Goal: Use online tool/utility: Utilize a website feature to perform a specific function

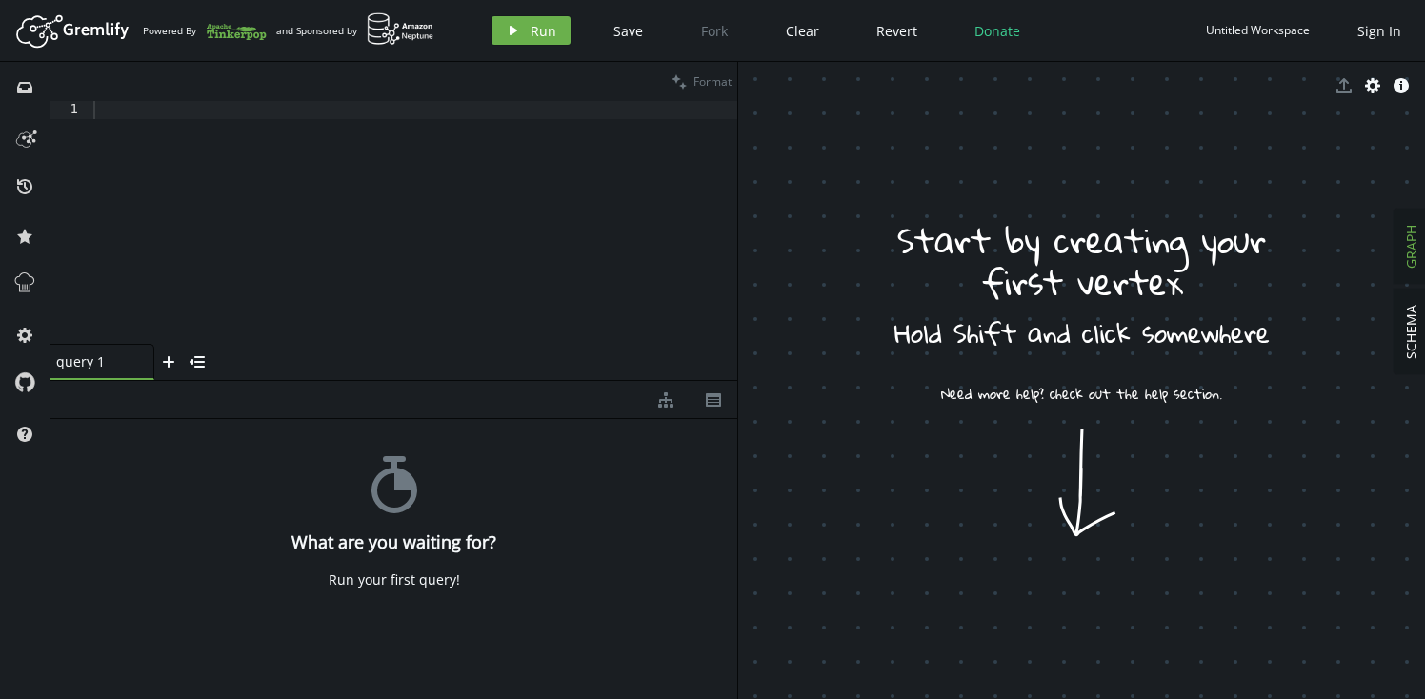
click at [407, 106] on div at bounding box center [414, 241] width 648 height 280
paste textarea "g.addV('user').as('1').addV('user').as('2').addV('user').as('3').addV('organiza…"
type textarea "g.addV('user').as('1').addV('user').as('2').addV('user').as('3').addV('organiza…"
click at [539, 27] on span "Run" at bounding box center [543, 31] width 26 height 18
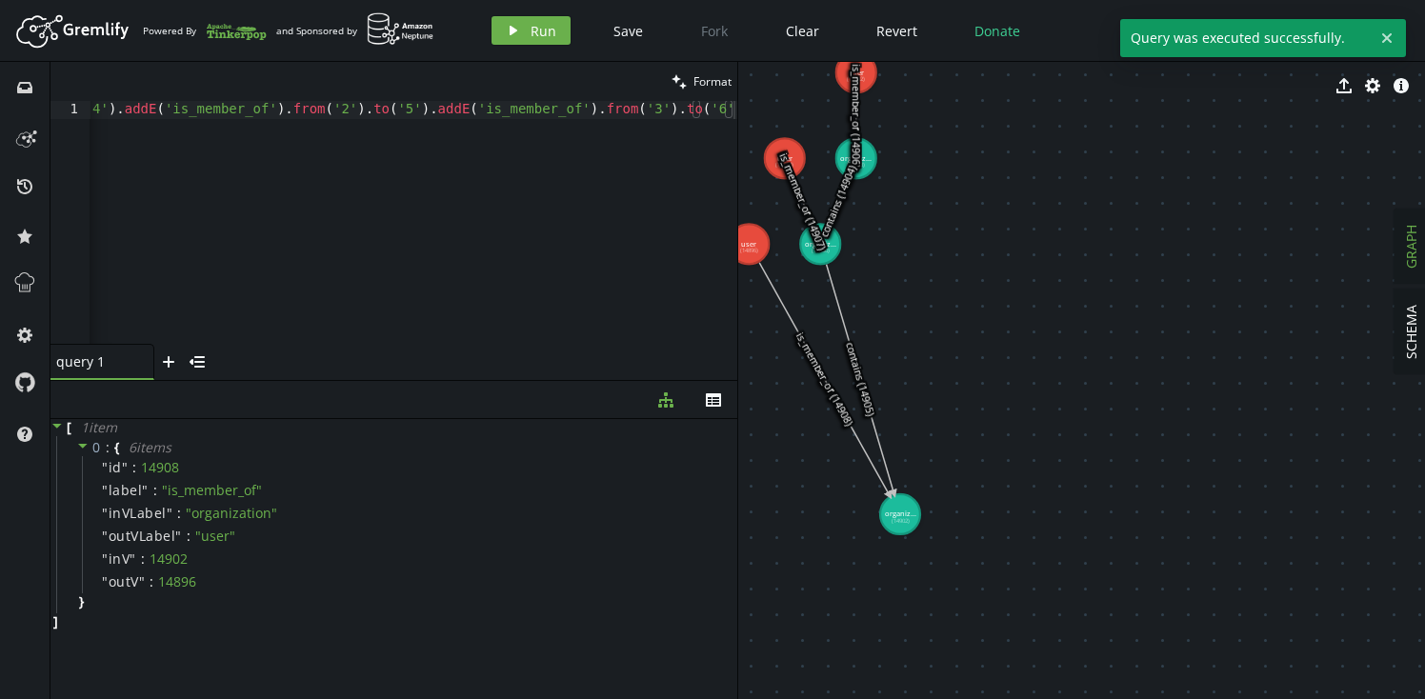
drag, startPoint x: 790, startPoint y: 341, endPoint x: 900, endPoint y: 514, distance: 205.0
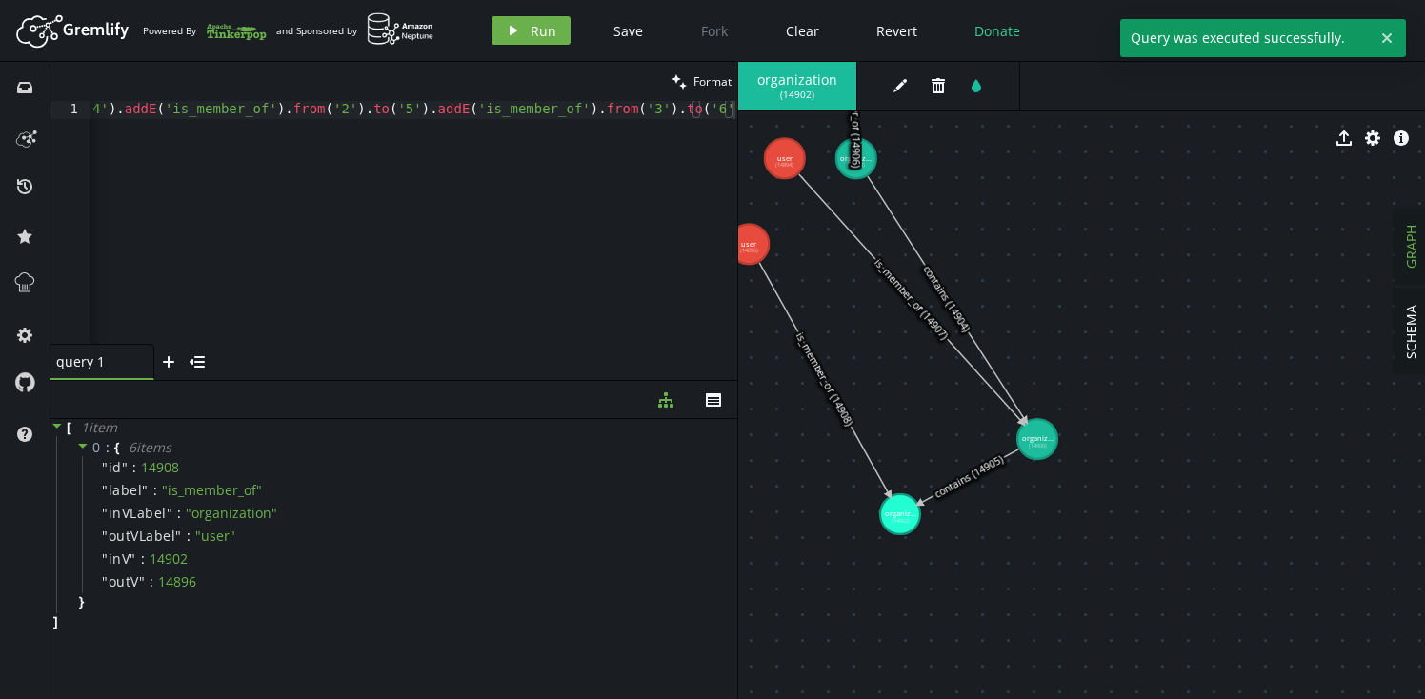
drag, startPoint x: 835, startPoint y: 252, endPoint x: 1044, endPoint y: 460, distance: 294.3
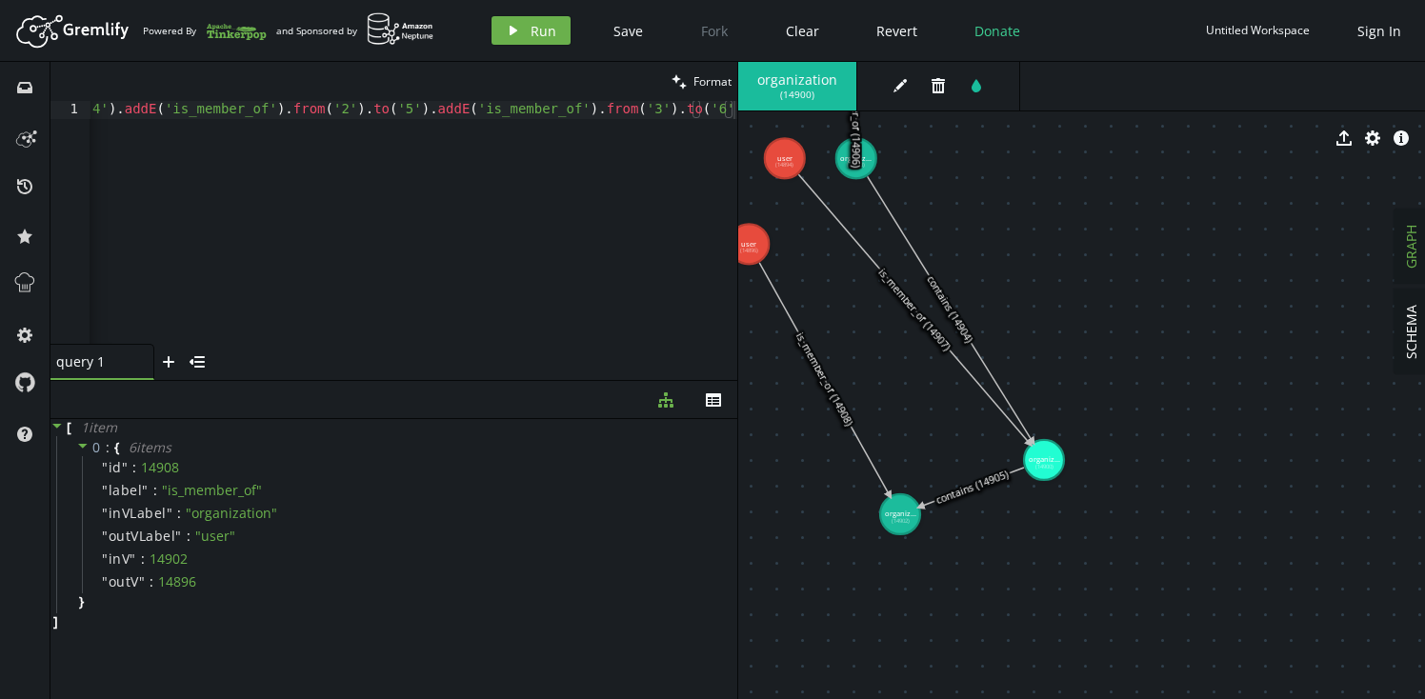
drag, startPoint x: 869, startPoint y: 155, endPoint x: 1093, endPoint y: 292, distance: 263.3
click at [1093, 292] on div "organization ( 14900 ) edit trash tint export cog info-sign user (14892) user (…" at bounding box center [1081, 380] width 687 height 637
drag, startPoint x: 868, startPoint y: 161, endPoint x: 1075, endPoint y: 282, distance: 240.3
click at [1075, 282] on div "organization ( 14900 ) edit trash tint export cog info-sign user (14892) user (…" at bounding box center [1081, 380] width 687 height 637
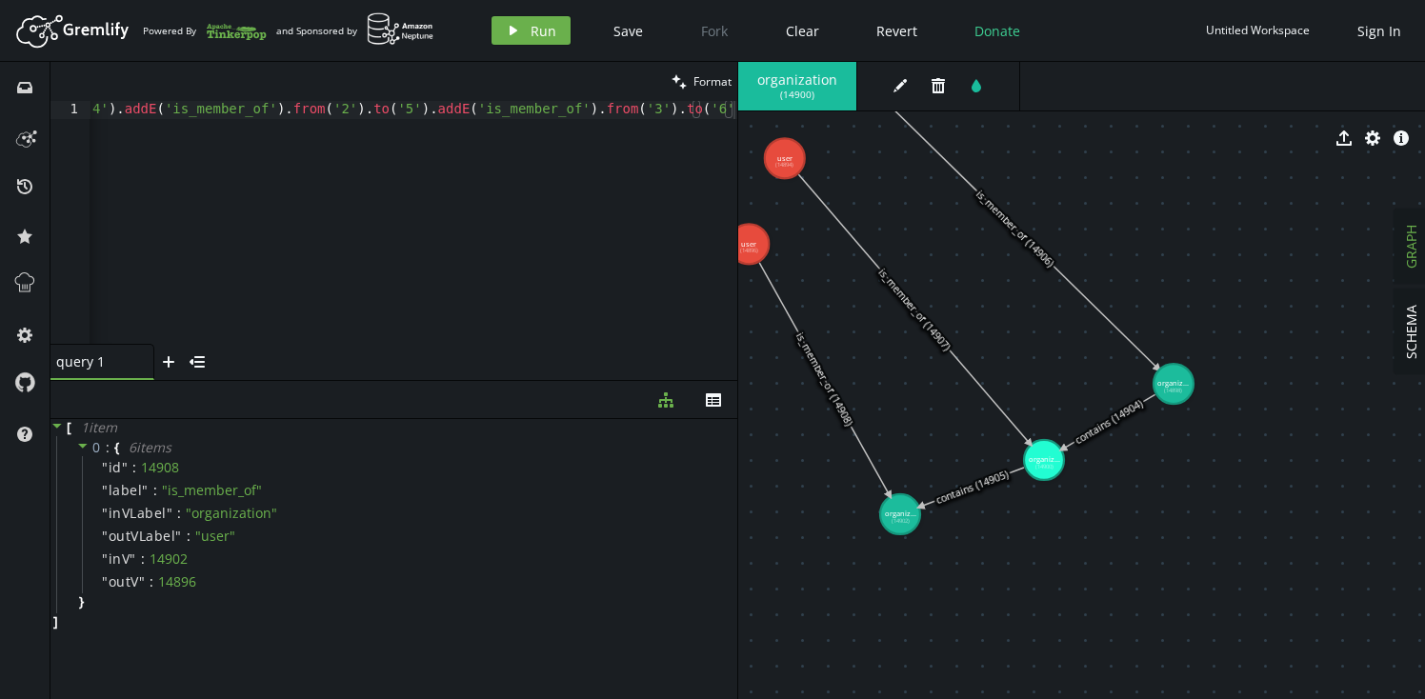
drag, startPoint x: 855, startPoint y: 175, endPoint x: 1173, endPoint y: 384, distance: 380.4
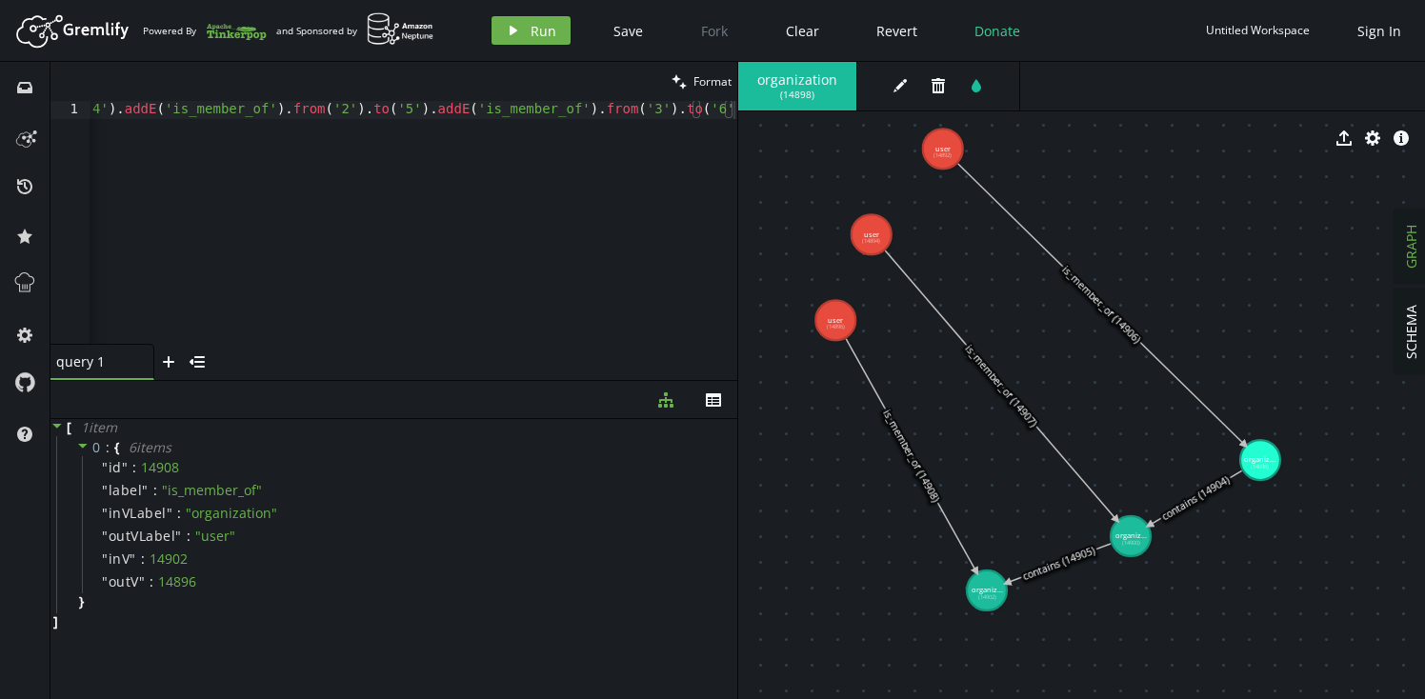
drag, startPoint x: 994, startPoint y: 274, endPoint x: 1082, endPoint y: 350, distance: 116.1
drag, startPoint x: 952, startPoint y: 153, endPoint x: 1131, endPoint y: 253, distance: 205.1
click at [1131, 253] on div "organization ( 14898 ) edit trash tint export cog info-sign user (14892) user (…" at bounding box center [1081, 380] width 687 height 637
drag, startPoint x: 951, startPoint y: 137, endPoint x: 1127, endPoint y: 218, distance: 193.0
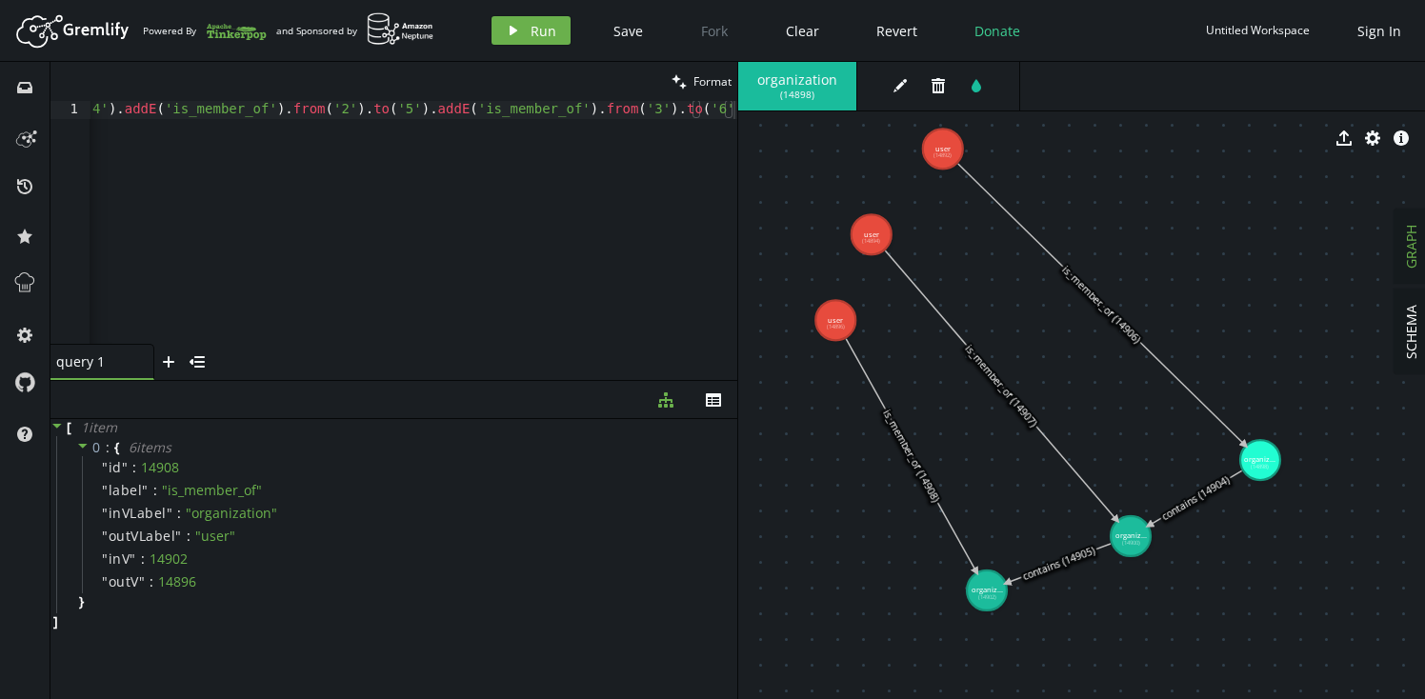
click at [1127, 218] on div "organization ( 14898 ) edit trash tint export cog info-sign user (14892) user (…" at bounding box center [1081, 380] width 687 height 637
drag, startPoint x: 937, startPoint y: 166, endPoint x: 1146, endPoint y: 269, distance: 232.6
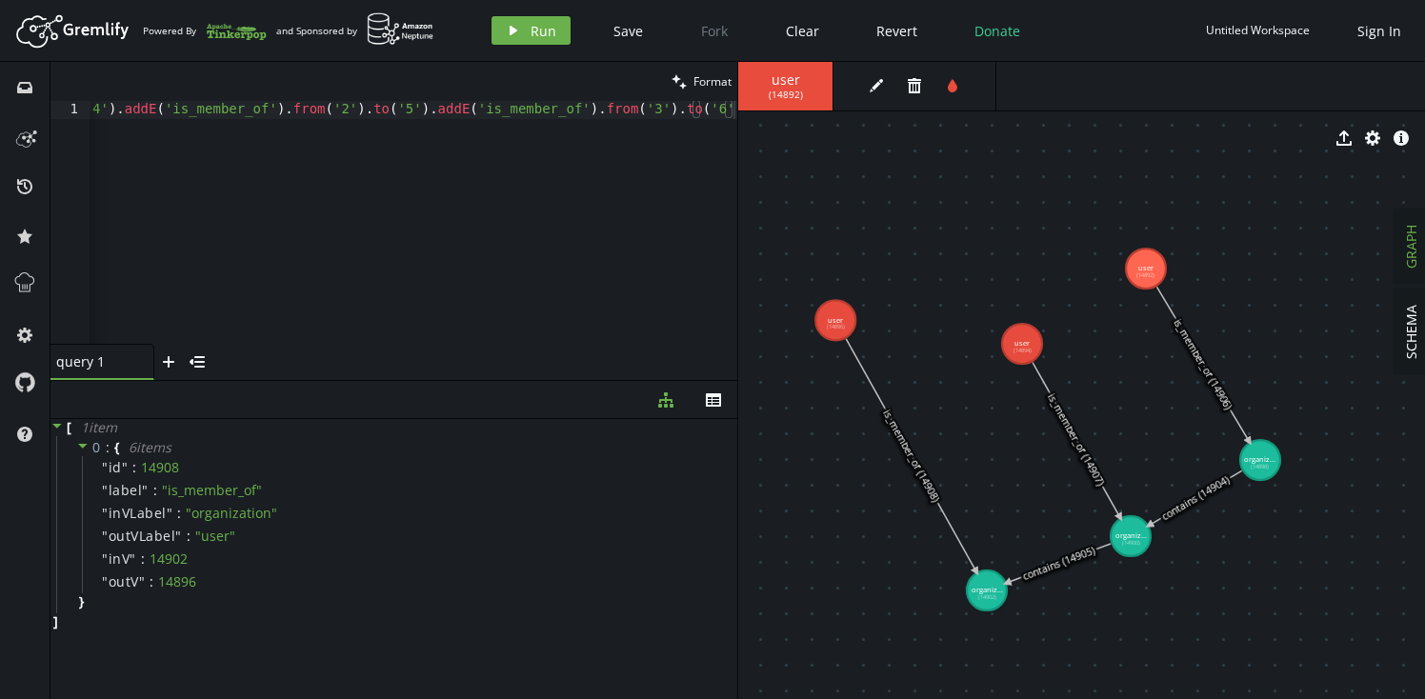
drag, startPoint x: 887, startPoint y: 234, endPoint x: 1022, endPoint y: 344, distance: 174.0
drag, startPoint x: 850, startPoint y: 321, endPoint x: 898, endPoint y: 432, distance: 121.6
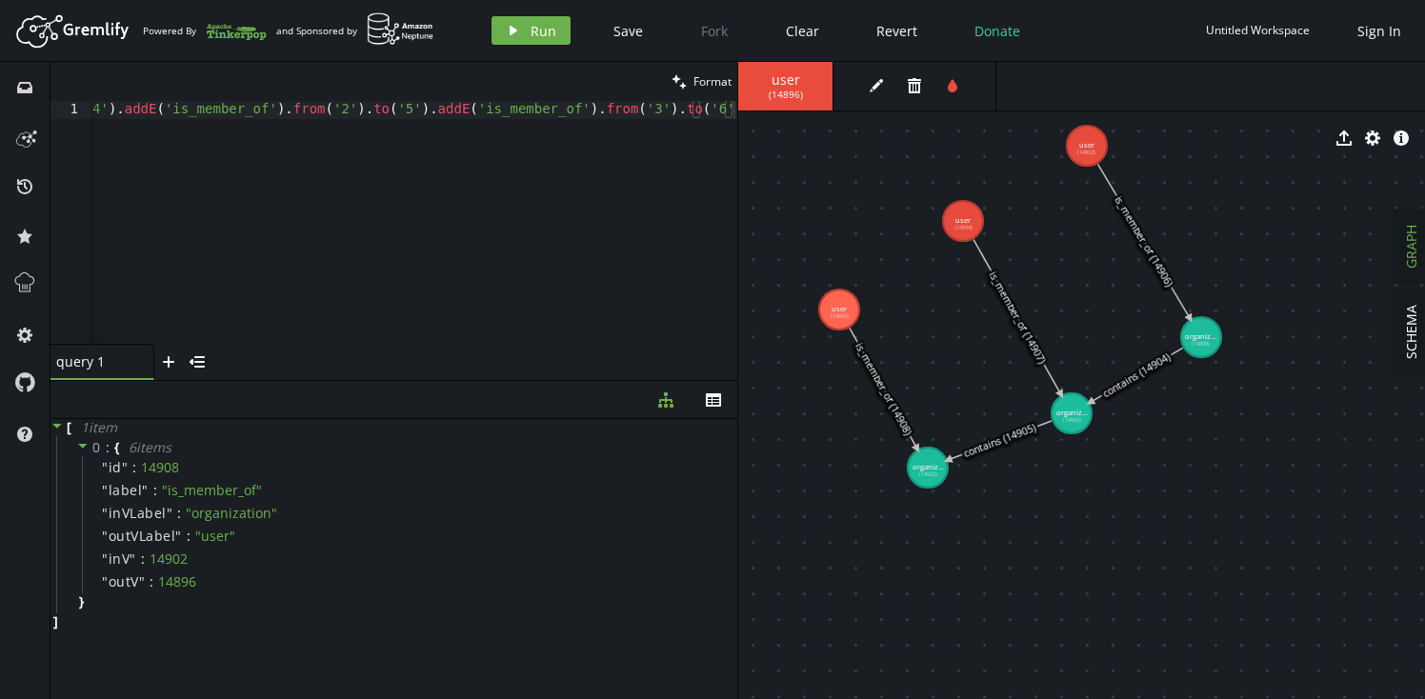
drag, startPoint x: 1008, startPoint y: 500, endPoint x: 949, endPoint y: 377, distance: 136.3
drag, startPoint x: 930, startPoint y: 484, endPoint x: 902, endPoint y: 494, distance: 30.4
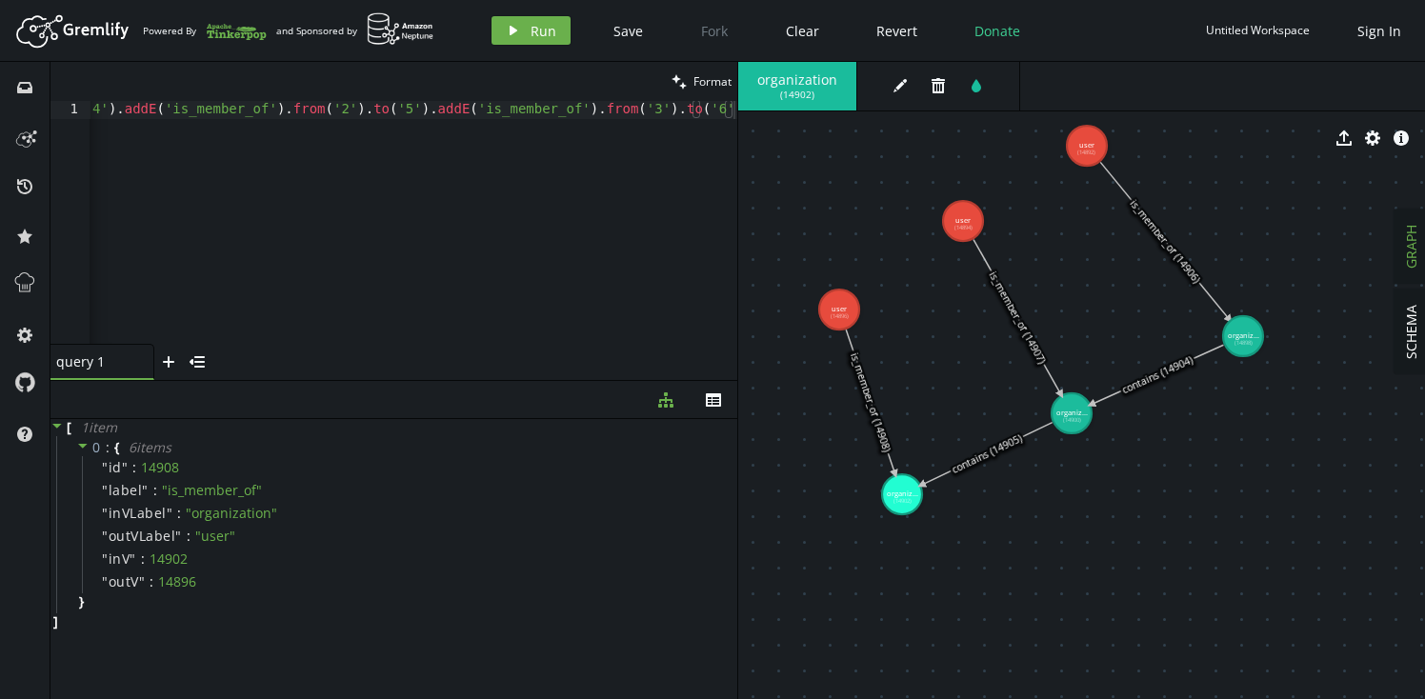
drag, startPoint x: 1214, startPoint y: 349, endPoint x: 1248, endPoint y: 329, distance: 38.9
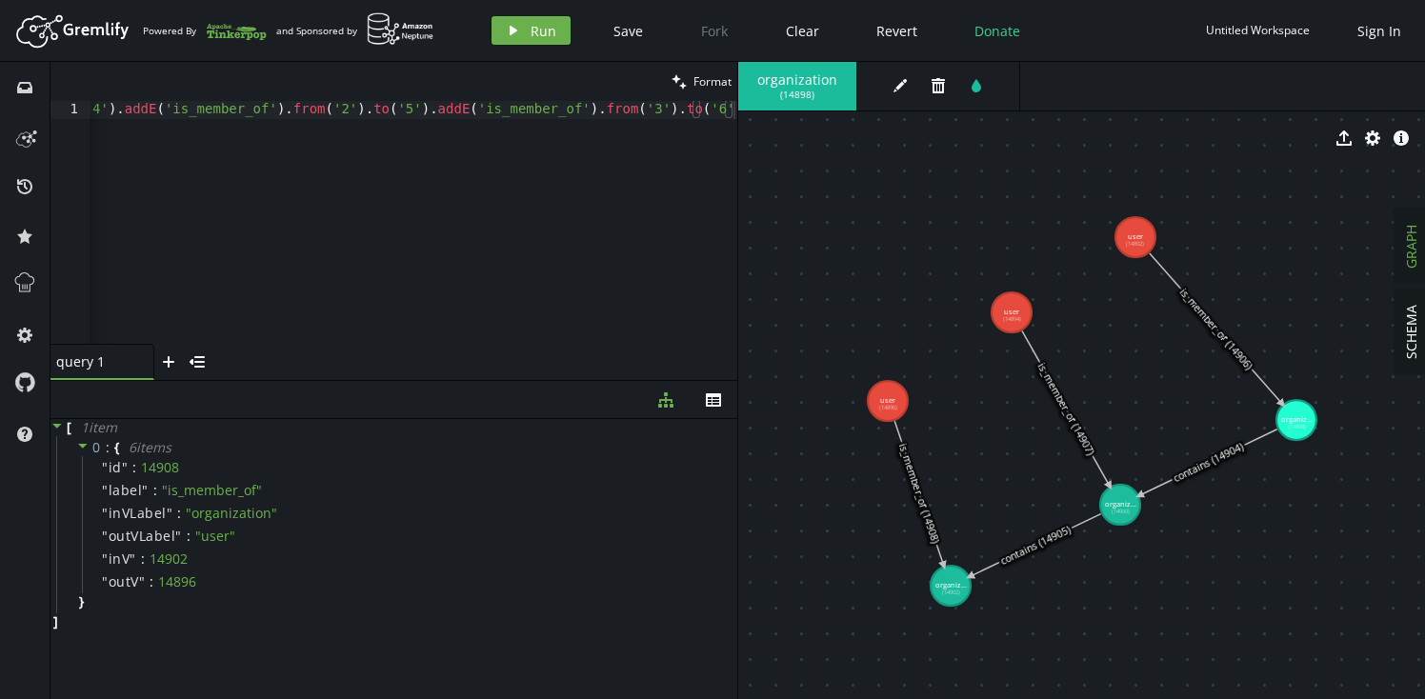
drag, startPoint x: 1122, startPoint y: 478, endPoint x: 1171, endPoint y: 570, distance: 104.0
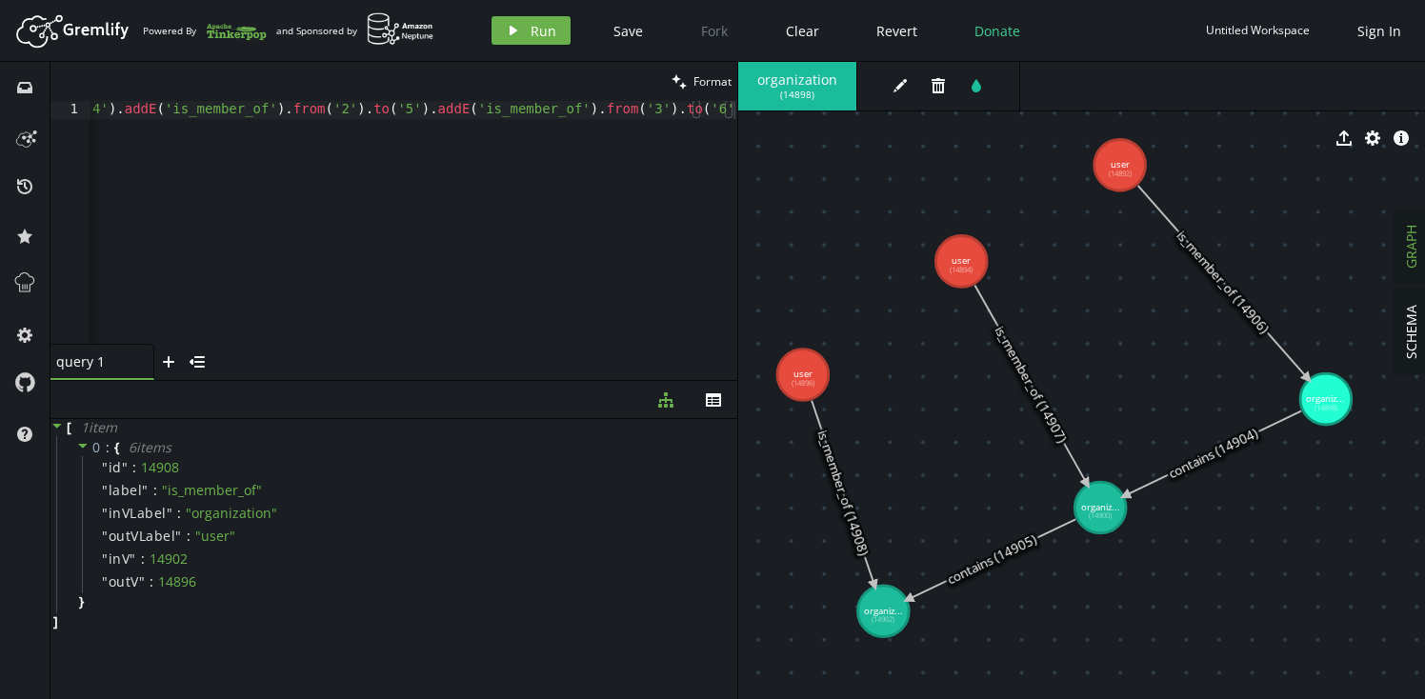
drag, startPoint x: 1188, startPoint y: 557, endPoint x: 1180, endPoint y: 578, distance: 22.3
